Goal: Information Seeking & Learning: Learn about a topic

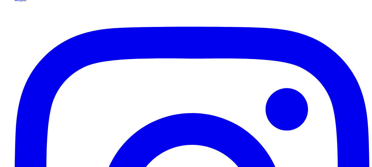
scroll to position [50, 0]
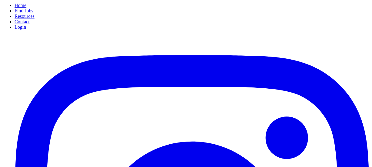
scroll to position [28, 0]
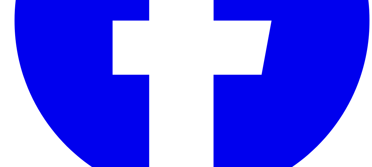
scroll to position [623, 0]
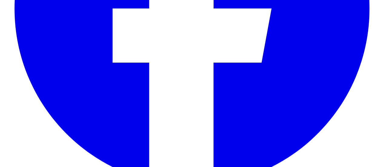
type input "*********"
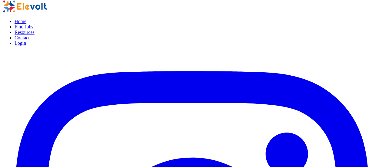
scroll to position [0, 0]
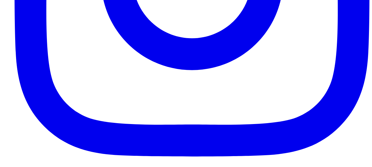
scroll to position [274, 0]
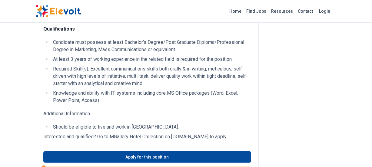
scroll to position [268, 0]
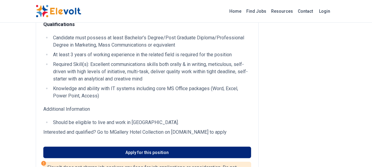
click at [189, 154] on link "Apply for this position" at bounding box center [147, 152] width 208 height 11
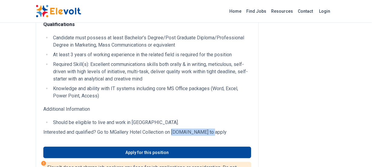
drag, startPoint x: 173, startPoint y: 132, endPoint x: 212, endPoint y: 133, distance: 38.7
click at [212, 133] on p "Interested and qualified? Go to MGallery Hotel Collection on careers.accor.com …" at bounding box center [147, 132] width 208 height 7
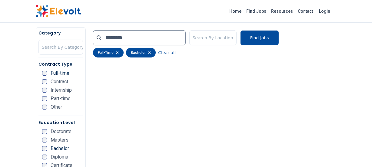
scroll to position [89, 0]
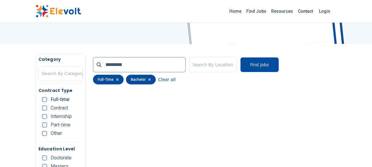
scroll to position [88, 0]
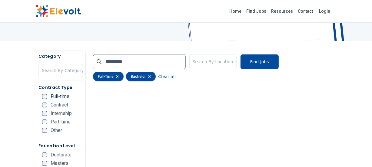
click at [148, 76] on icon "button" at bounding box center [149, 76] width 2 height 2
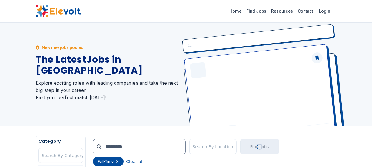
scroll to position [0, 0]
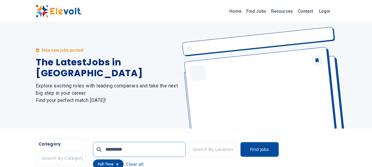
click at [129, 150] on input "*********" at bounding box center [139, 149] width 92 height 15
type input "*********"
click at [260, 152] on button "Find Jobs" at bounding box center [259, 149] width 39 height 15
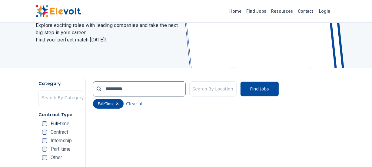
scroll to position [126, 0]
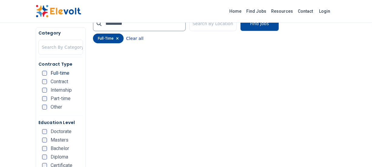
click at [129, 38] on button "Clear all" at bounding box center [134, 39] width 17 height 10
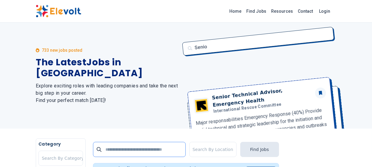
click at [133, 150] on input "text" at bounding box center [139, 149] width 92 height 15
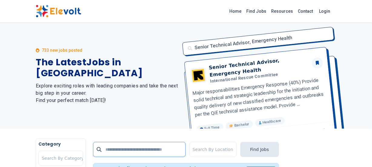
type input "*********"
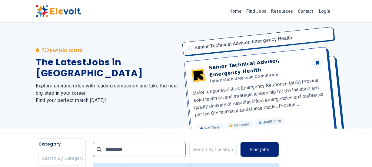
click at [258, 149] on button "Find Jobs" at bounding box center [259, 149] width 39 height 15
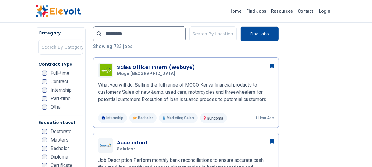
scroll to position [147, 0]
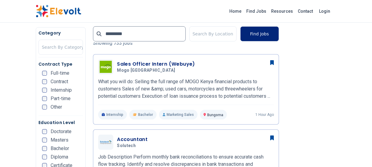
click at [257, 31] on button "Find Jobs" at bounding box center [259, 33] width 39 height 15
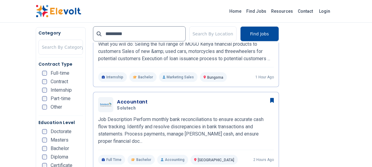
scroll to position [216, 0]
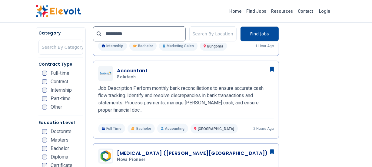
click at [58, 73] on span "Full-time" at bounding box center [60, 73] width 19 height 5
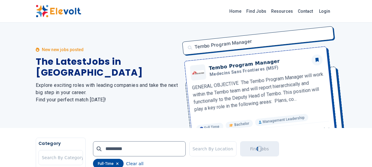
scroll to position [0, 0]
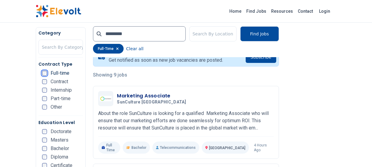
scroll to position [142, 0]
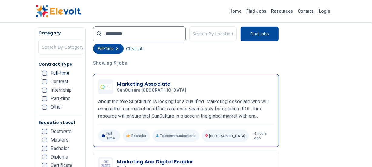
click at [143, 83] on h3 "Marketing Associate" at bounding box center [152, 83] width 71 height 7
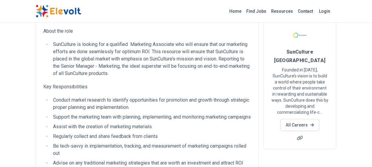
scroll to position [34, 0]
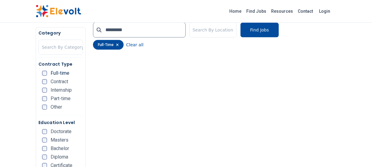
scroll to position [130, 0]
